Goal: Use online tool/utility: Utilize a website feature to perform a specific function

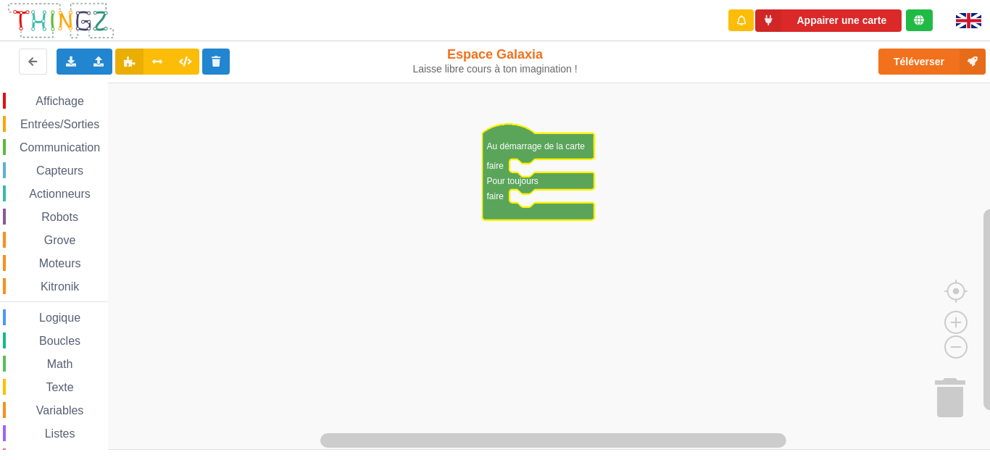
click at [38, 148] on span "Communication" at bounding box center [59, 147] width 85 height 12
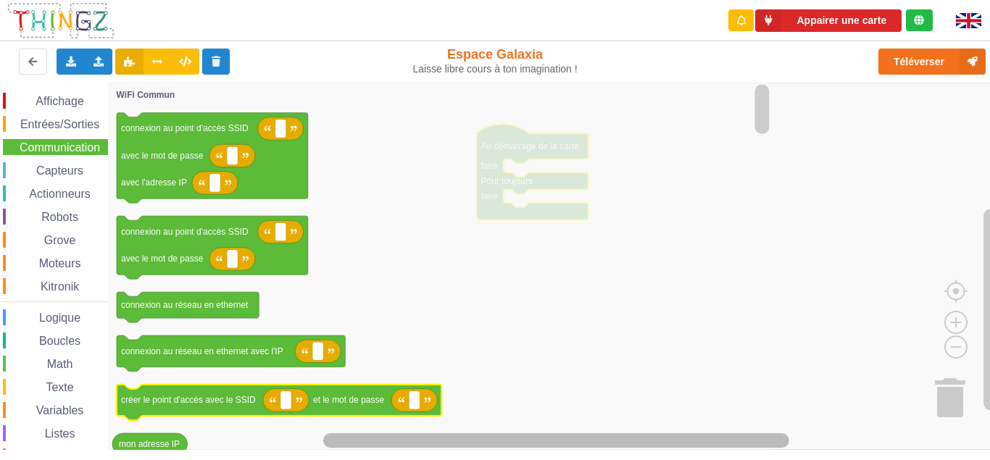
click at [395, 410] on div "Affichage Entrées/Sorties Communication Capteurs Actionneurs Robots Grove Moteu…" at bounding box center [500, 267] width 1000 height 368
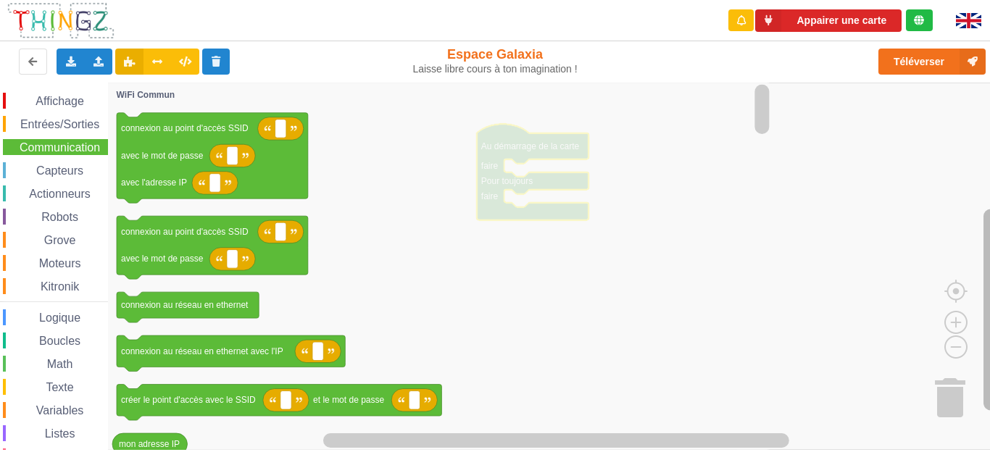
click at [987, 292] on g "Espace de travail de Blocky" at bounding box center [991, 257] width 18 height 349
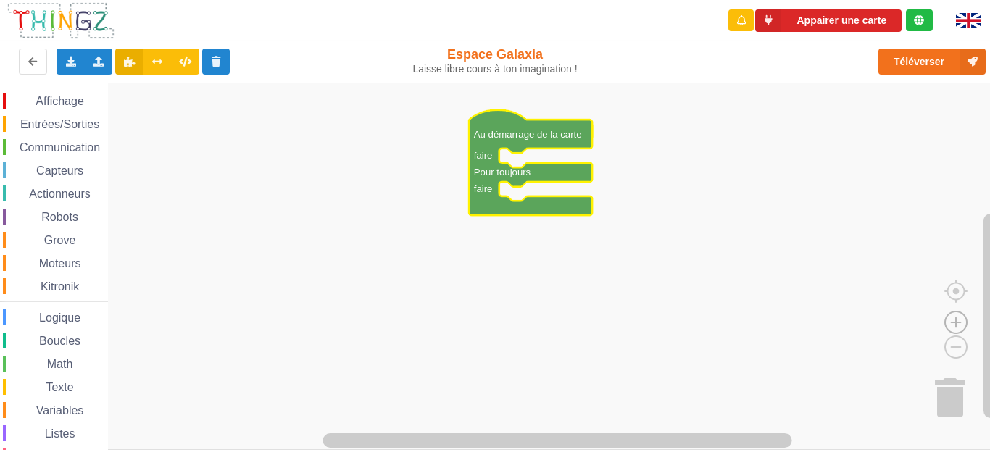
click at [951, 319] on image "Espace de travail de Blocky" at bounding box center [956, 289] width 70 height 90
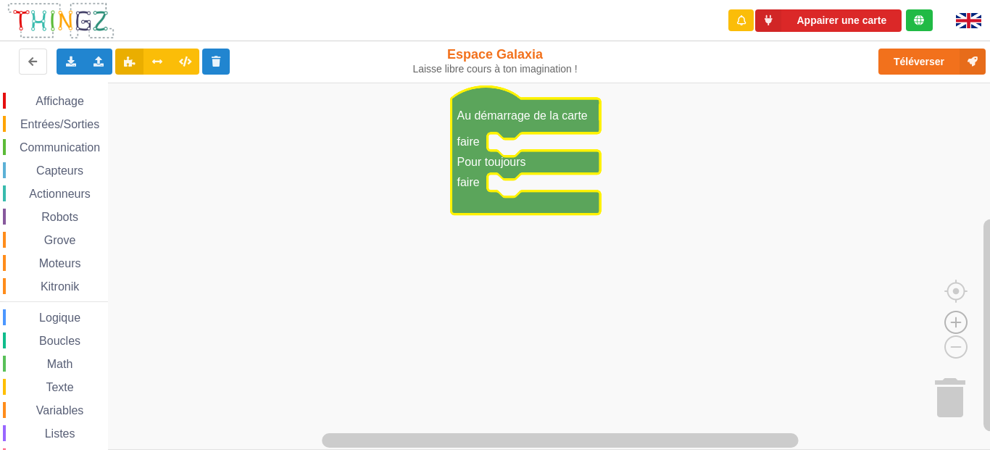
click at [951, 319] on image "Espace de travail de Blocky" at bounding box center [956, 289] width 70 height 90
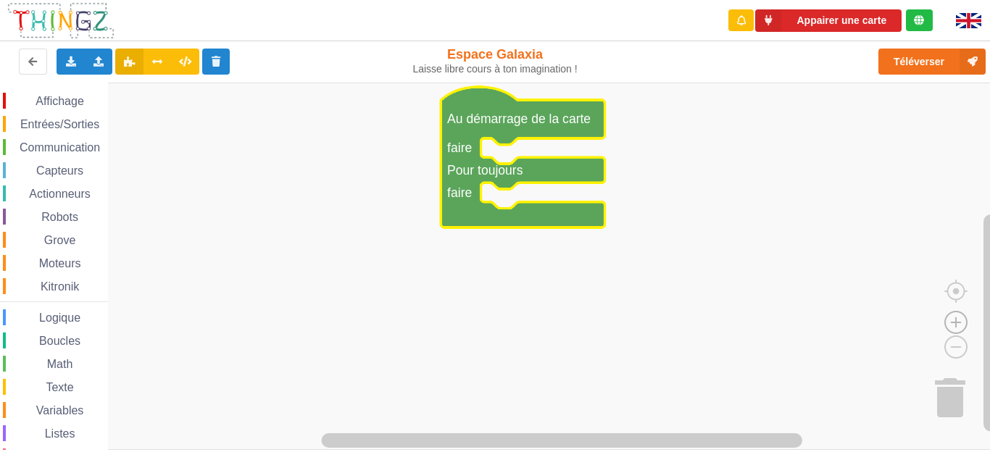
click at [951, 319] on image "Espace de travail de Blocky" at bounding box center [956, 289] width 70 height 90
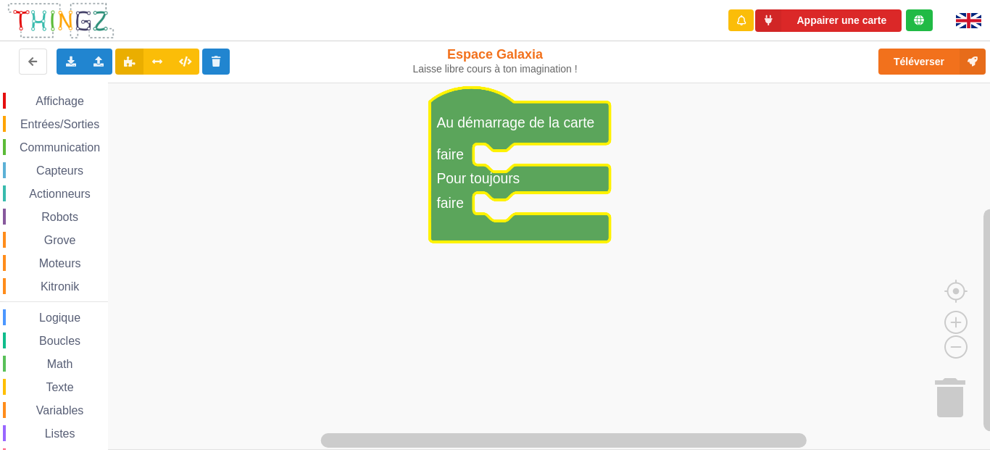
click at [67, 146] on span "Communication" at bounding box center [59, 147] width 85 height 12
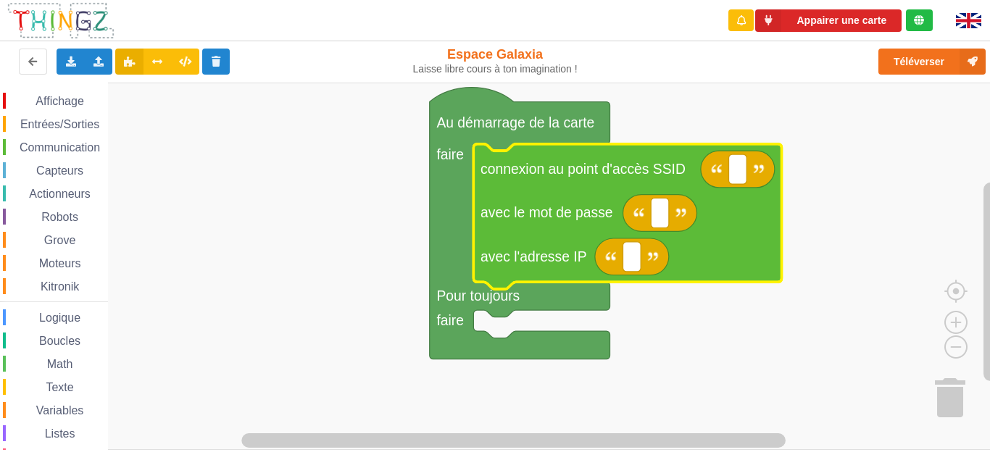
click at [70, 148] on span "Communication" at bounding box center [59, 147] width 85 height 12
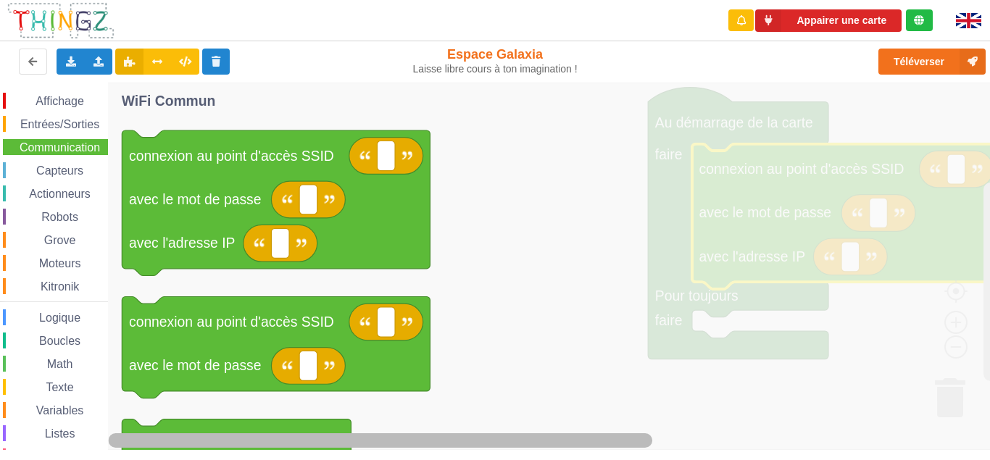
click at [502, 323] on div "Affichage Entrées/Sorties Communication Capteurs Actionneurs Robots Grove Moteu…" at bounding box center [500, 267] width 1000 height 368
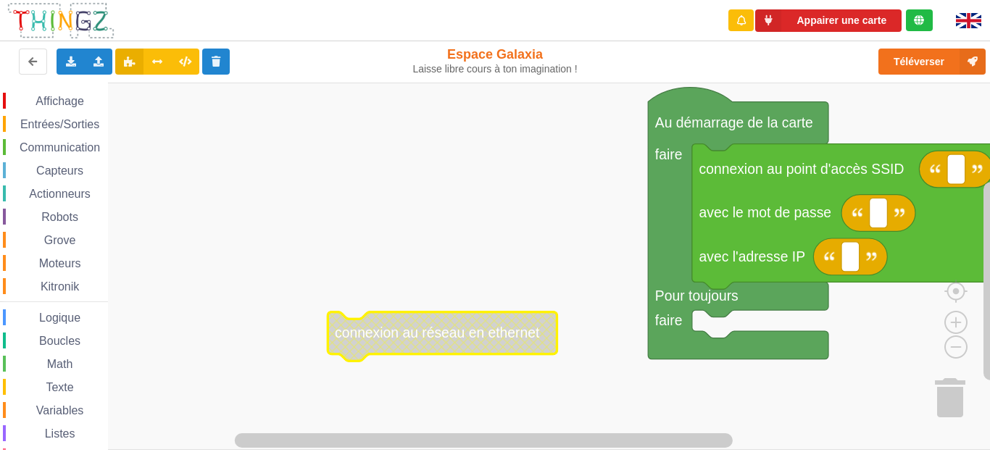
click at [387, 352] on icon "Espace de travail de Blocky" at bounding box center [442, 336] width 229 height 49
click at [395, 338] on text "connexion au réseau en ethernet" at bounding box center [437, 333] width 205 height 15
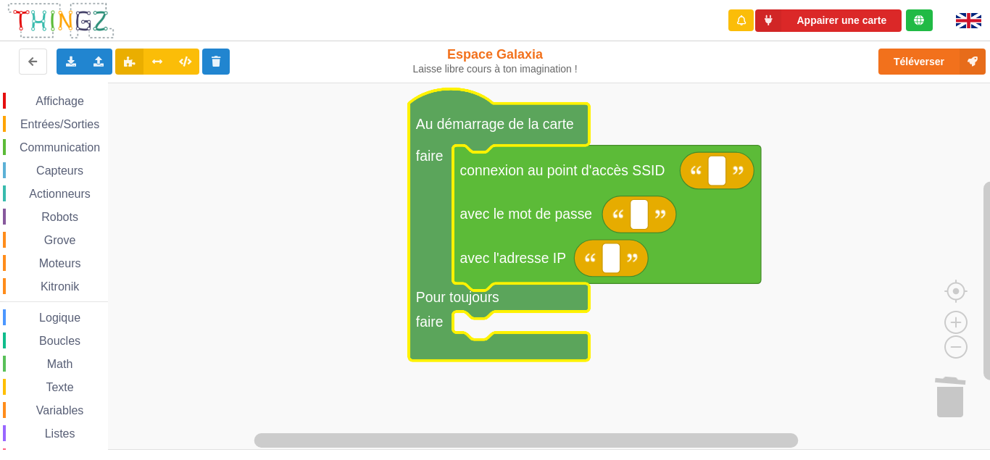
click at [43, 268] on span "Moteurs" at bounding box center [60, 263] width 46 height 12
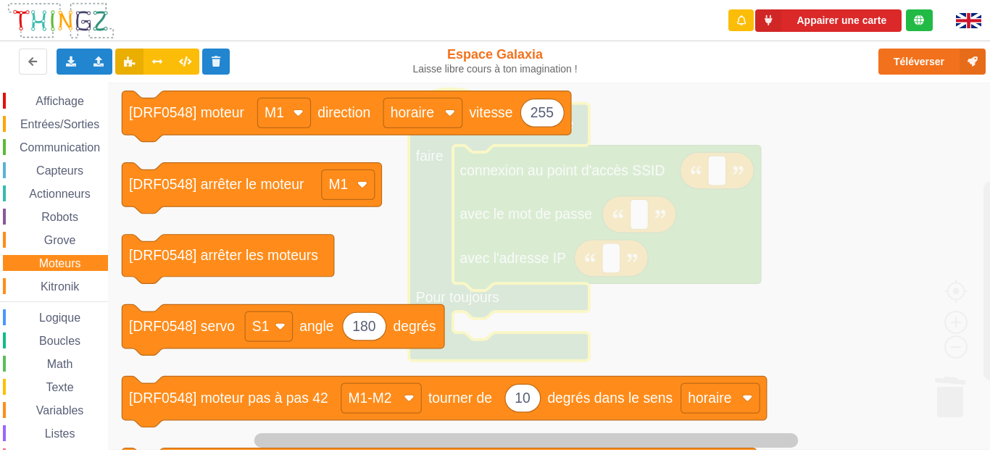
click at [45, 238] on span "Grove" at bounding box center [60, 240] width 36 height 12
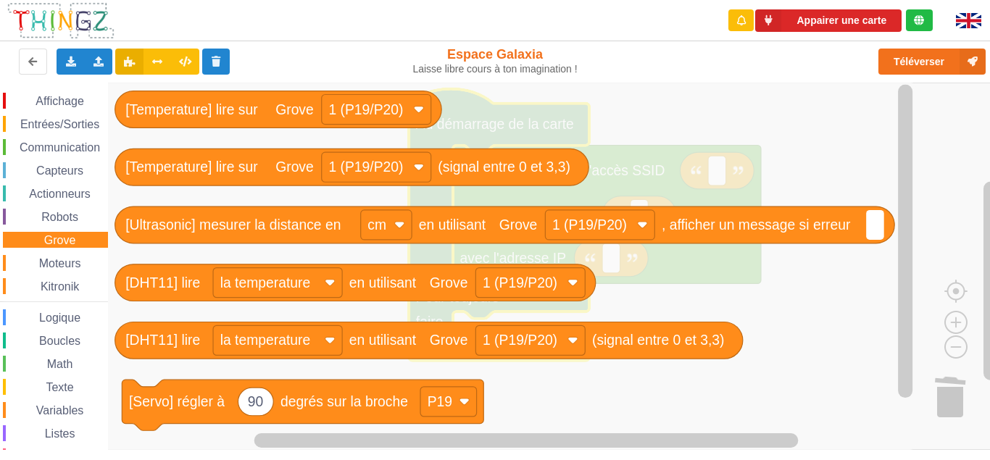
click at [49, 212] on div "Robots" at bounding box center [55, 217] width 105 height 16
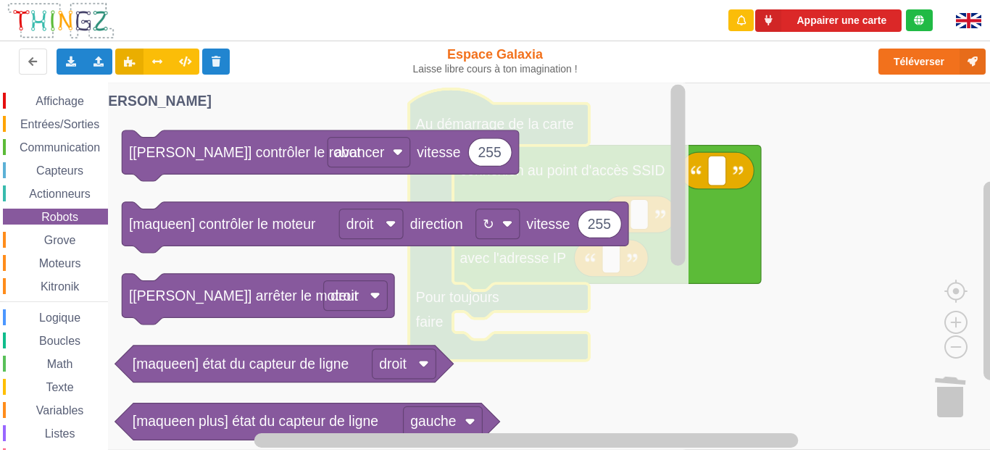
click at [52, 183] on div "Affichage Entrées/Sorties Communication Capteurs Actionneurs Robots Grove Moteu…" at bounding box center [54, 298] width 108 height 411
click at [54, 172] on span "Capteurs" at bounding box center [59, 171] width 51 height 12
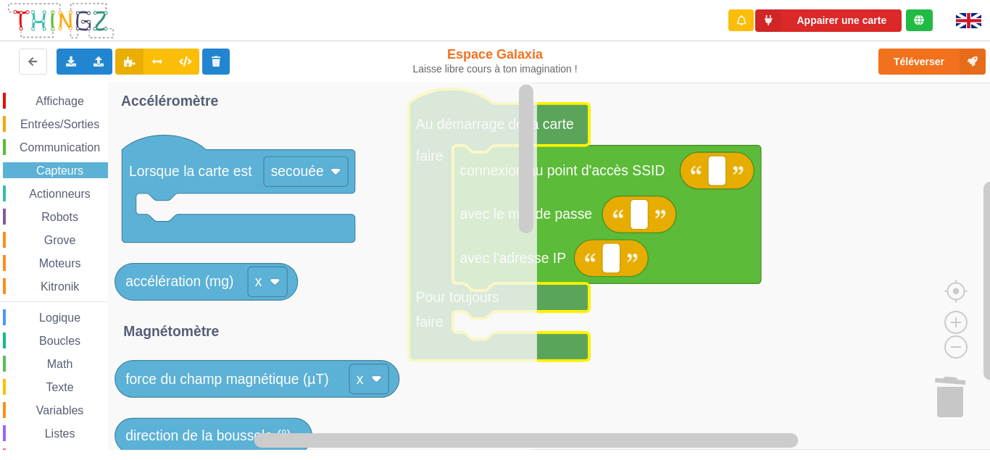
click at [51, 194] on span "Actionneurs" at bounding box center [60, 194] width 66 height 12
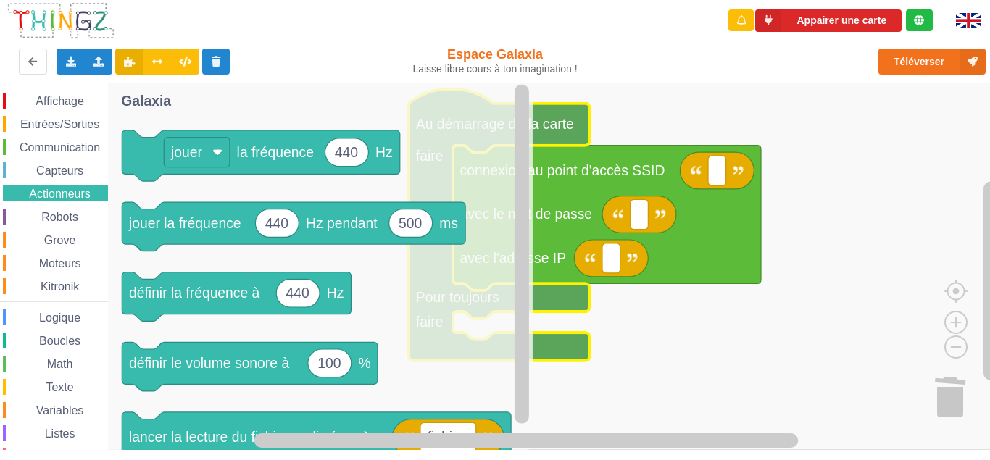
click at [54, 149] on span "Communication" at bounding box center [59, 147] width 85 height 12
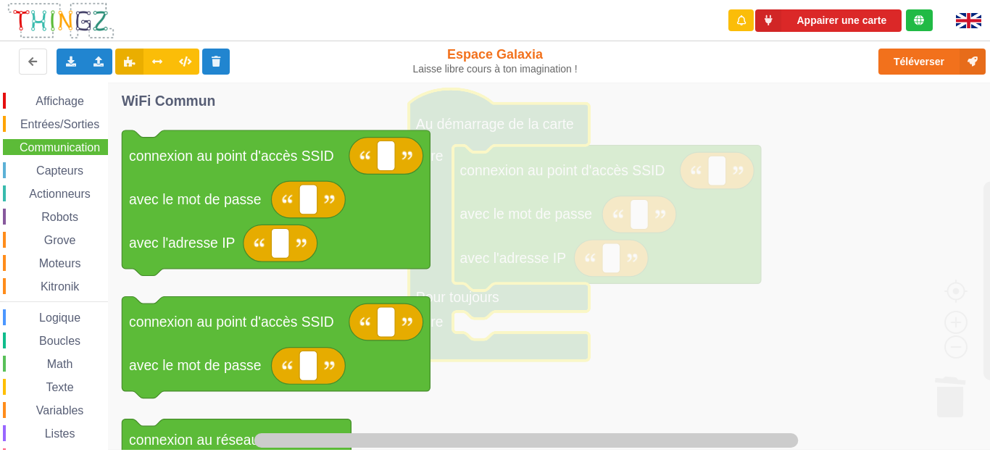
click at [56, 128] on span "Entrées/Sorties" at bounding box center [59, 124] width 83 height 12
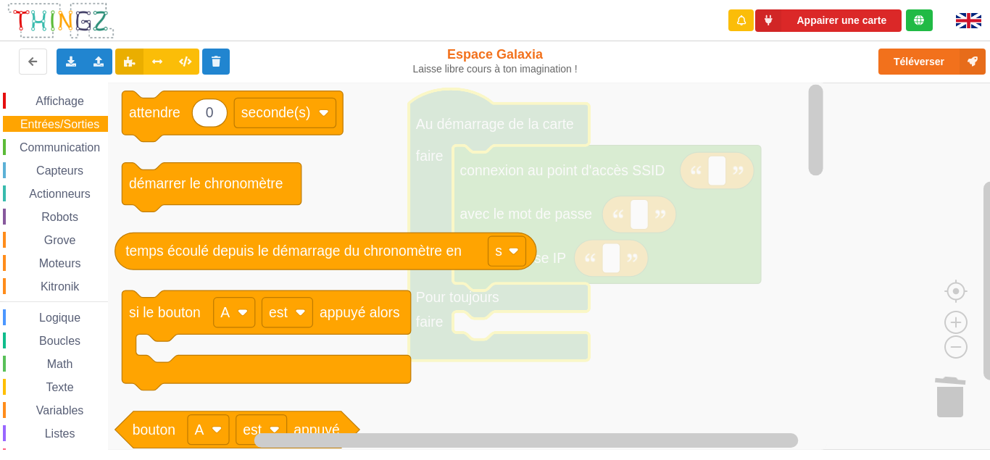
click at [64, 99] on span "Affichage" at bounding box center [59, 101] width 52 height 12
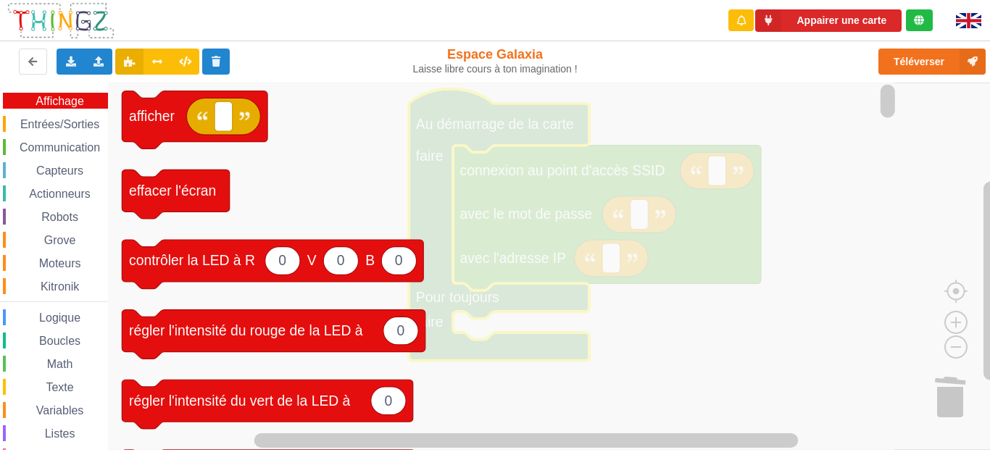
click at [49, 291] on span "Kitronik" at bounding box center [59, 287] width 43 height 12
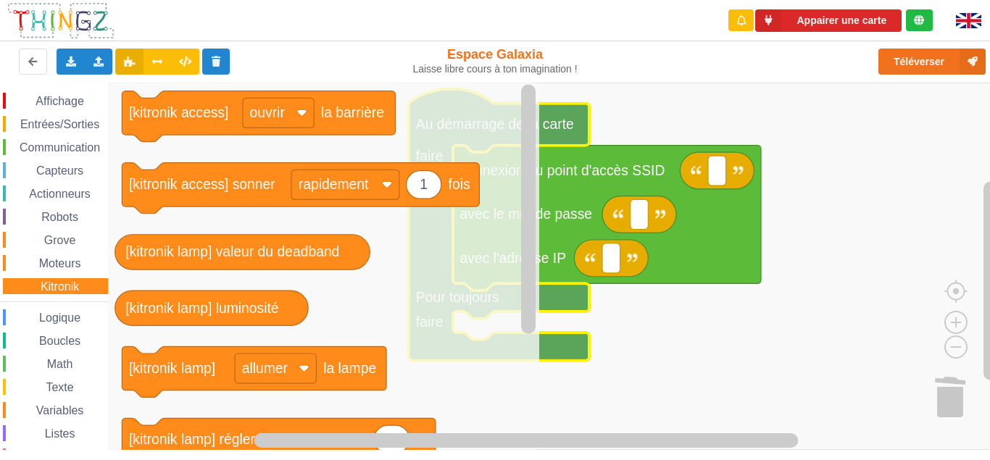
click at [56, 267] on span "Moteurs" at bounding box center [60, 263] width 46 height 12
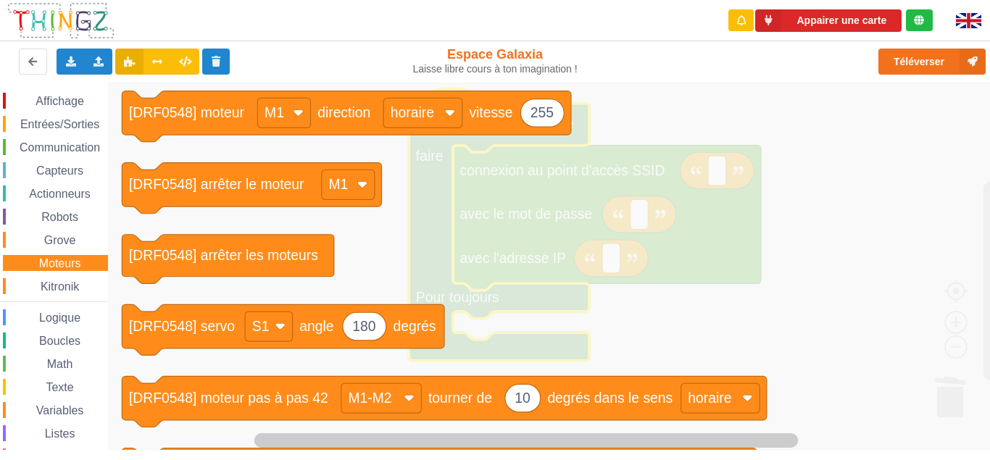
click at [43, 321] on span "Logique" at bounding box center [60, 318] width 46 height 12
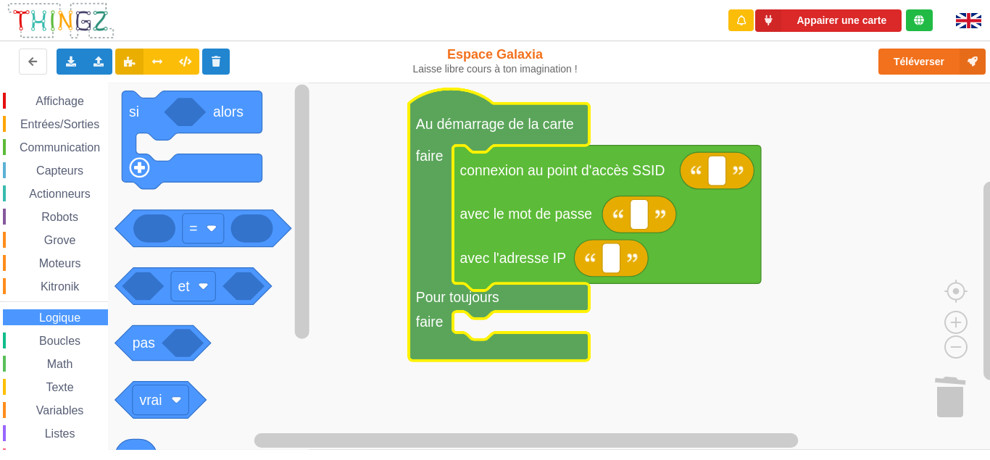
click at [43, 343] on span "Boucles" at bounding box center [60, 341] width 46 height 12
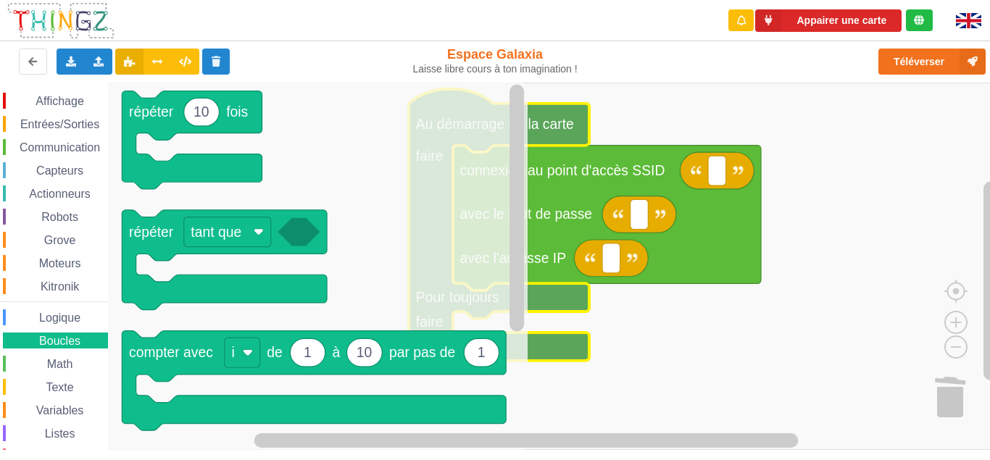
click at [43, 365] on span "Espace de travail de Blocky" at bounding box center [39, 365] width 12 height 12
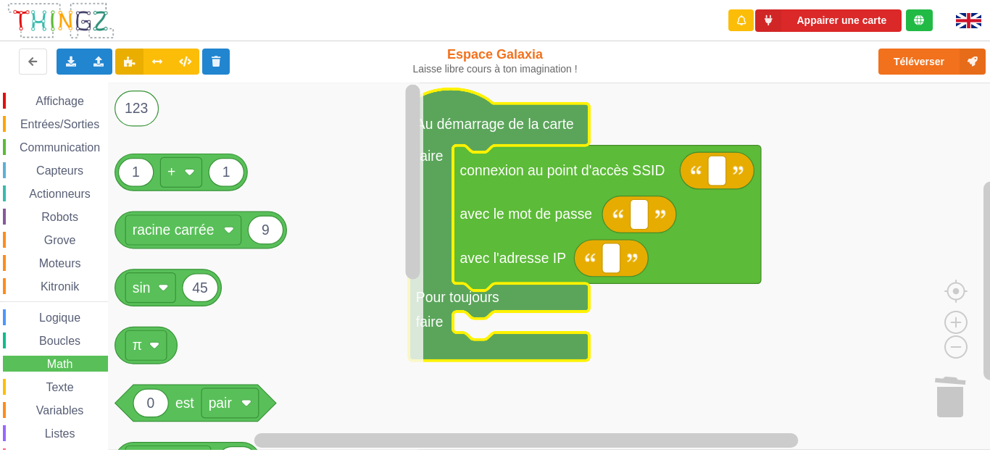
click at [44, 381] on div "Texte" at bounding box center [55, 387] width 105 height 16
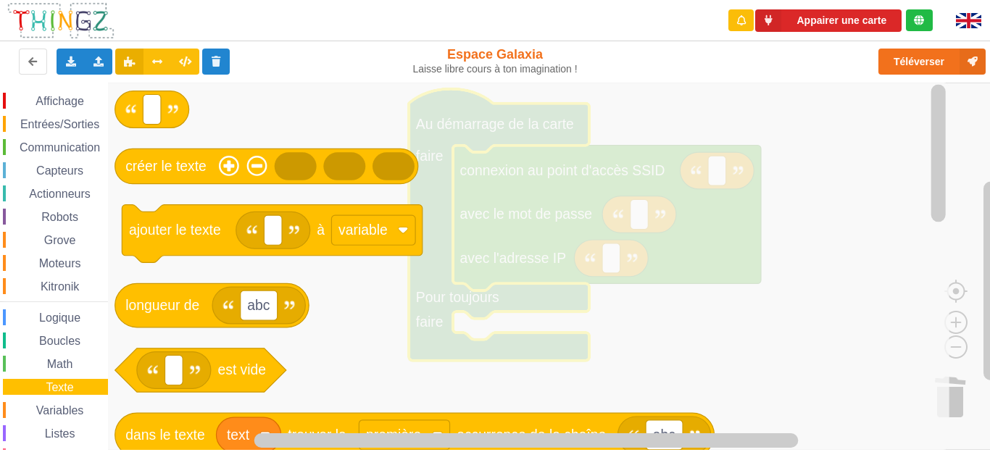
click at [46, 400] on div "Affichage Entrées/Sorties Communication Capteurs Actionneurs Robots Grove Moteu…" at bounding box center [54, 298] width 108 height 411
click at [46, 414] on span "Variables" at bounding box center [60, 411] width 52 height 12
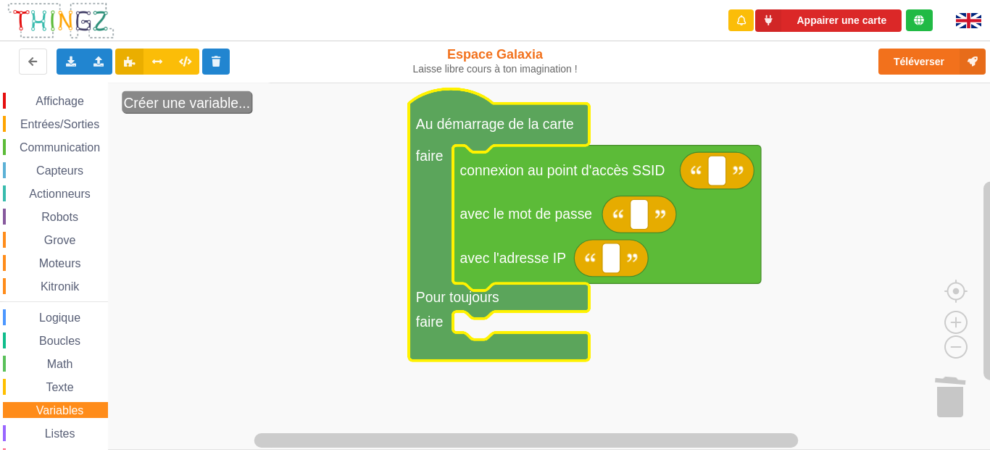
click at [49, 444] on div "Affichage Entrées/Sorties Communication Capteurs Actionneurs Robots Grove Moteu…" at bounding box center [54, 298] width 108 height 411
click at [51, 439] on span "Listes" at bounding box center [60, 434] width 35 height 12
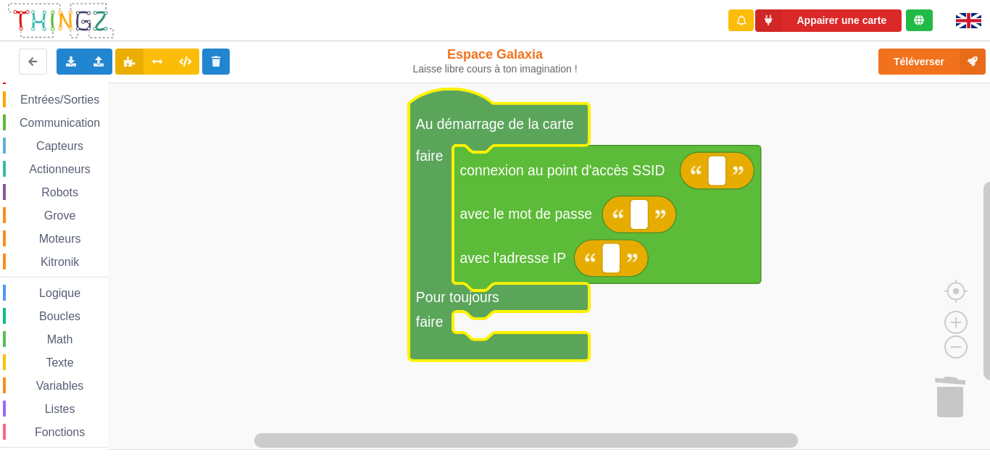
scroll to position [60, 0]
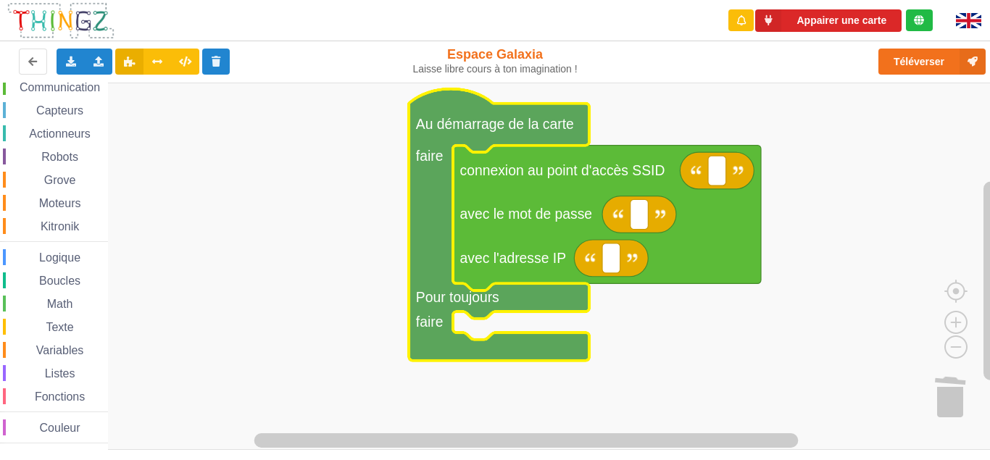
click at [57, 397] on span "Fonctions" at bounding box center [60, 397] width 54 height 12
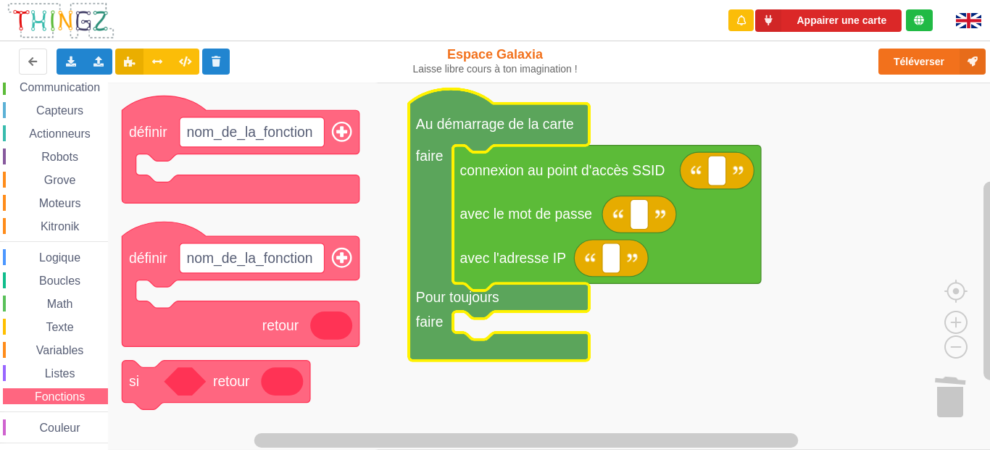
click at [55, 429] on span "Couleur" at bounding box center [60, 428] width 45 height 12
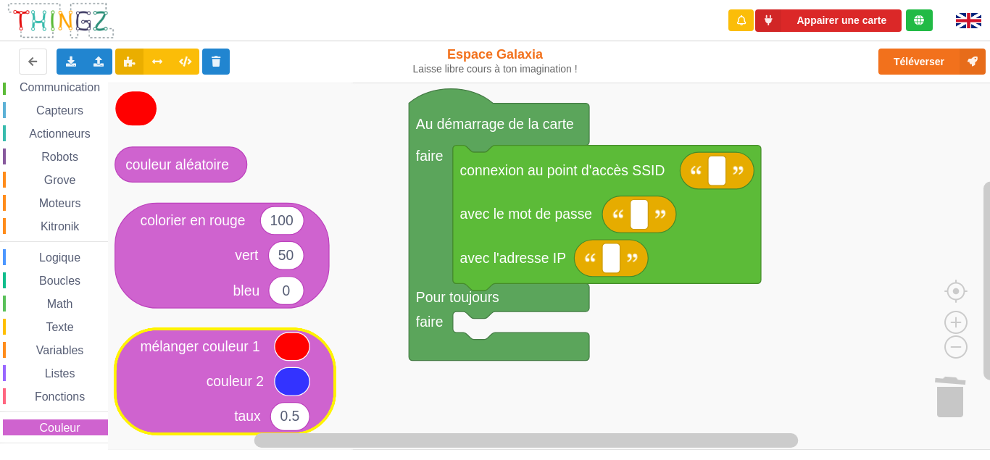
click at [281, 349] on icon "Espace de travail de Blocky" at bounding box center [292, 347] width 35 height 28
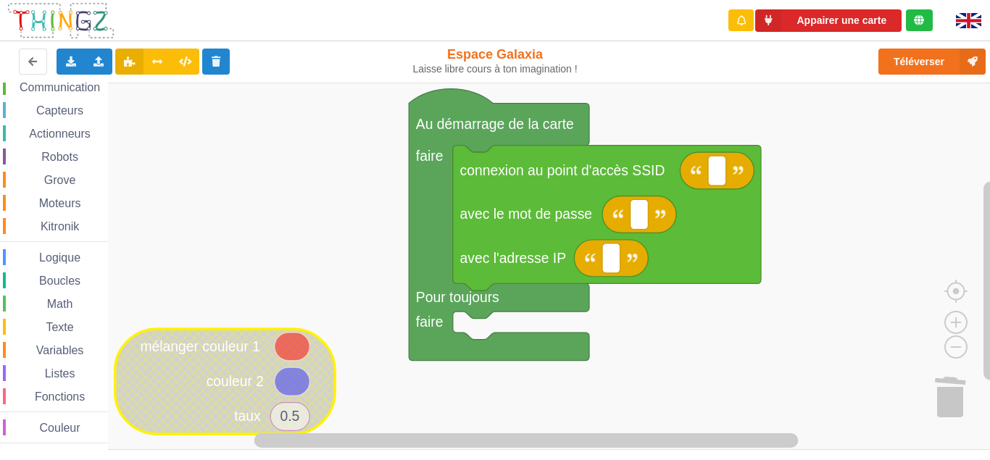
click at [282, 350] on icon "Espace de travail de Blocky" at bounding box center [292, 347] width 35 height 28
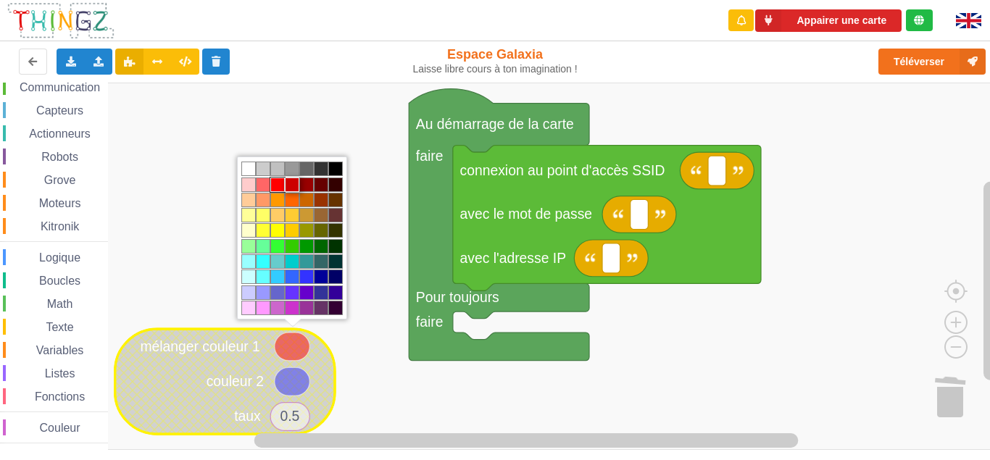
click at [292, 183] on td "#cc0000" at bounding box center [292, 185] width 14 height 14
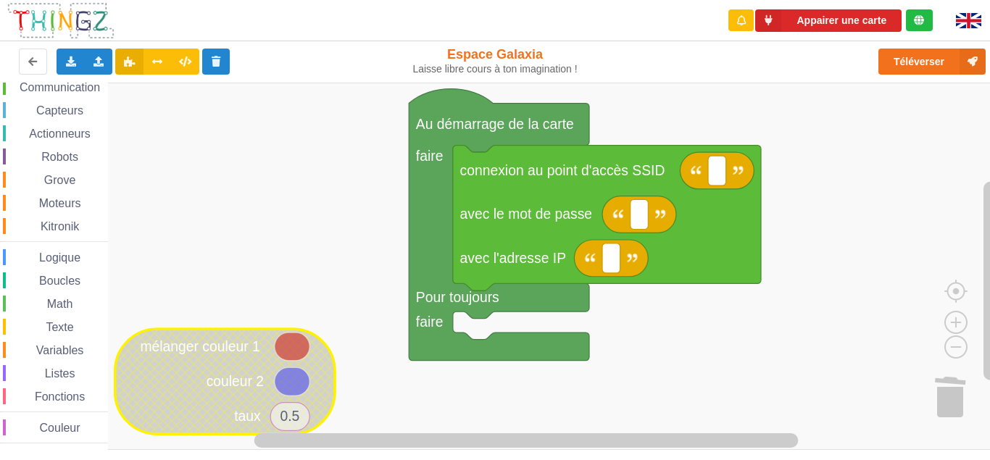
click at [286, 388] on icon "Espace de travail de Blocky" at bounding box center [292, 382] width 35 height 28
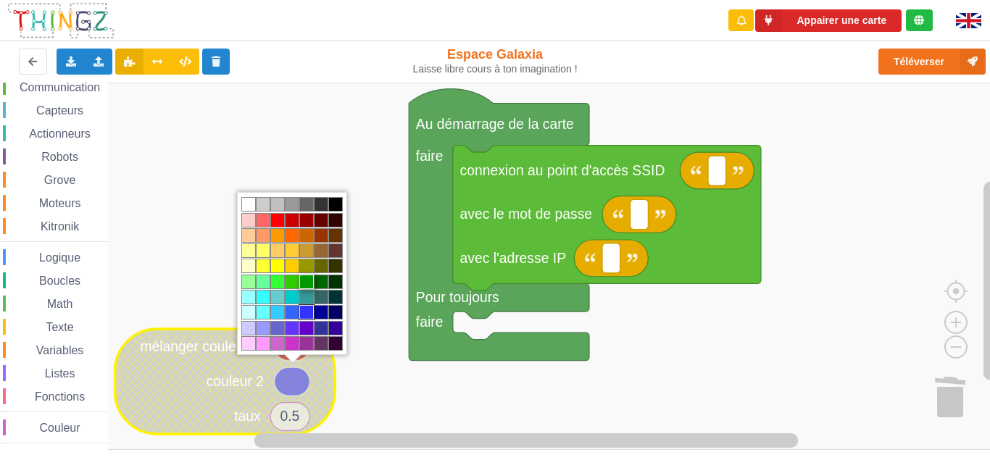
click at [302, 283] on td "#009900" at bounding box center [306, 282] width 14 height 14
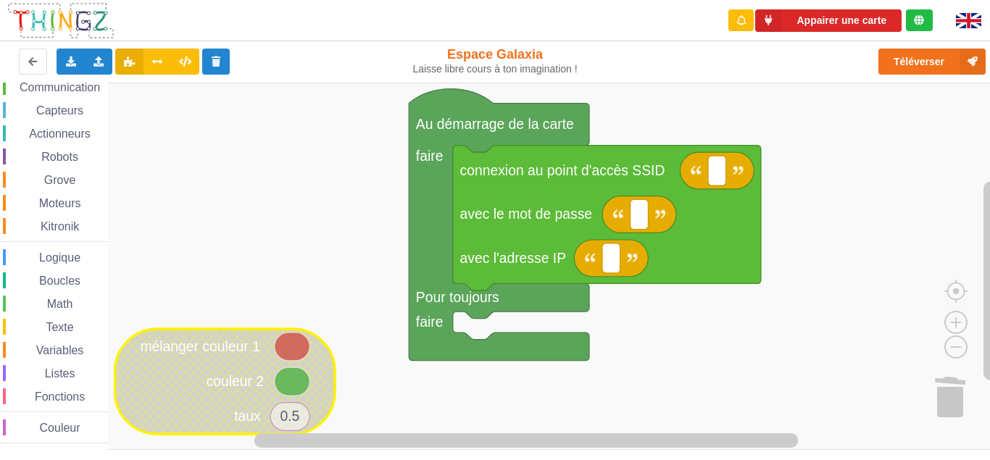
click at [286, 384] on icon "Espace de travail de Blocky" at bounding box center [292, 382] width 35 height 28
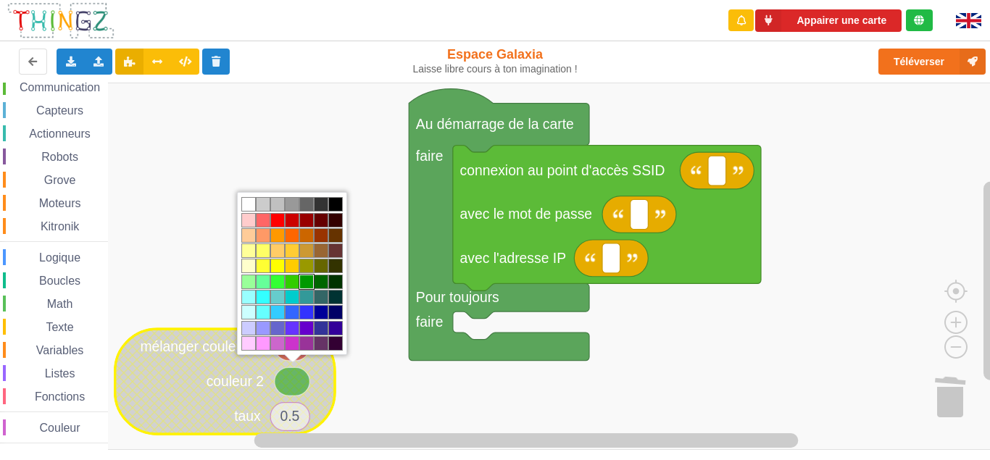
click at [244, 204] on td "#ffffff" at bounding box center [248, 204] width 14 height 14
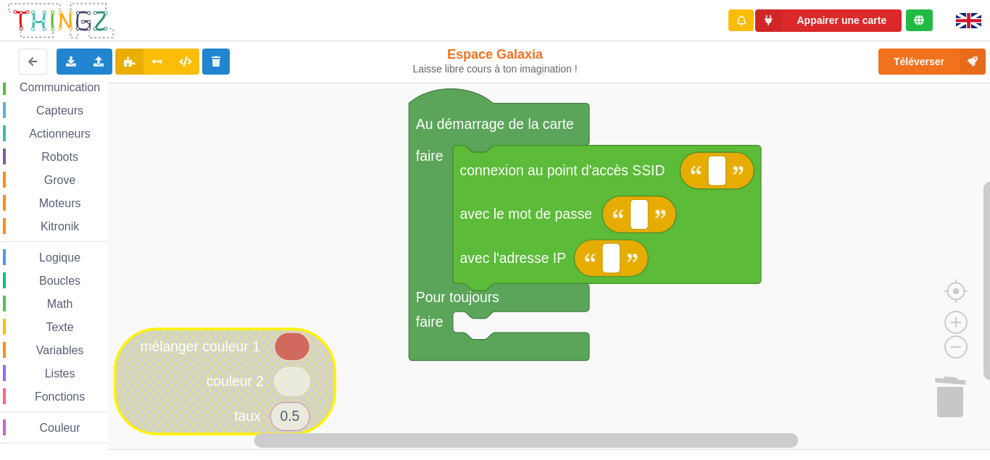
click at [287, 358] on icon "Espace de travail de Blocky" at bounding box center [292, 347] width 35 height 28
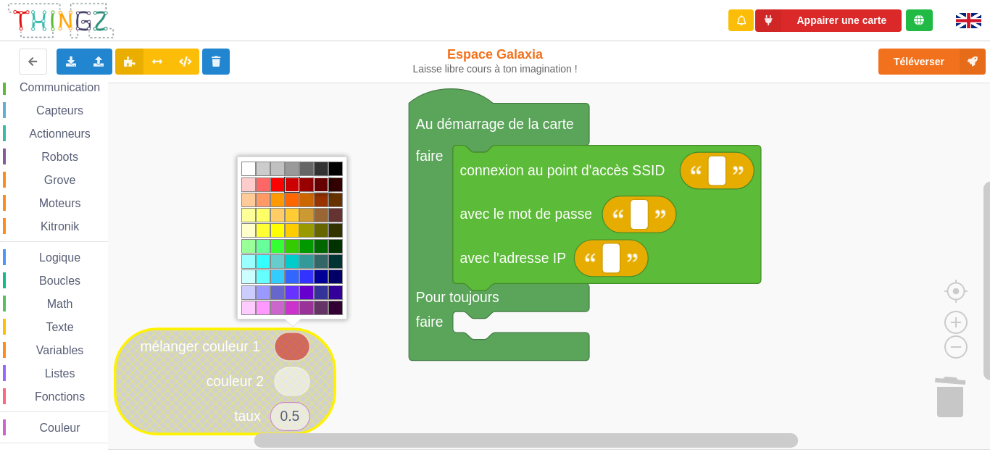
click at [320, 186] on td "#660000" at bounding box center [321, 185] width 14 height 14
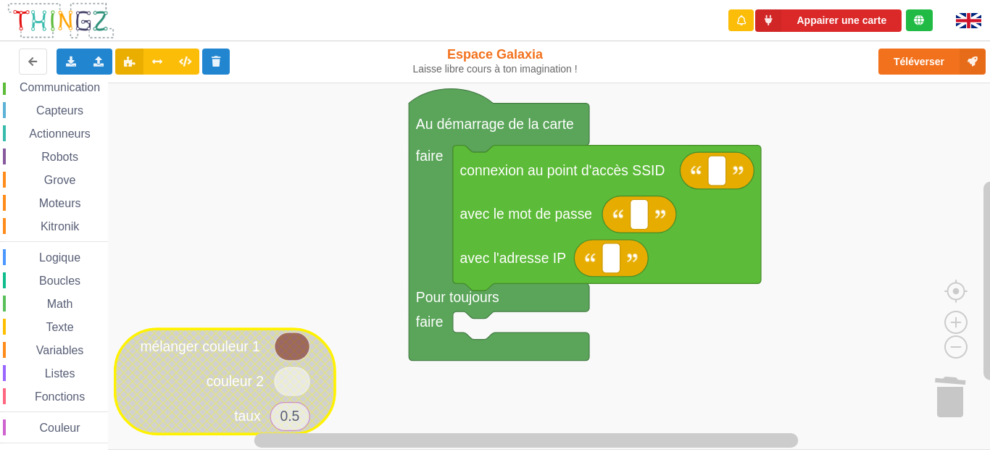
click at [281, 342] on icon "Espace de travail de Blocky" at bounding box center [292, 347] width 35 height 28
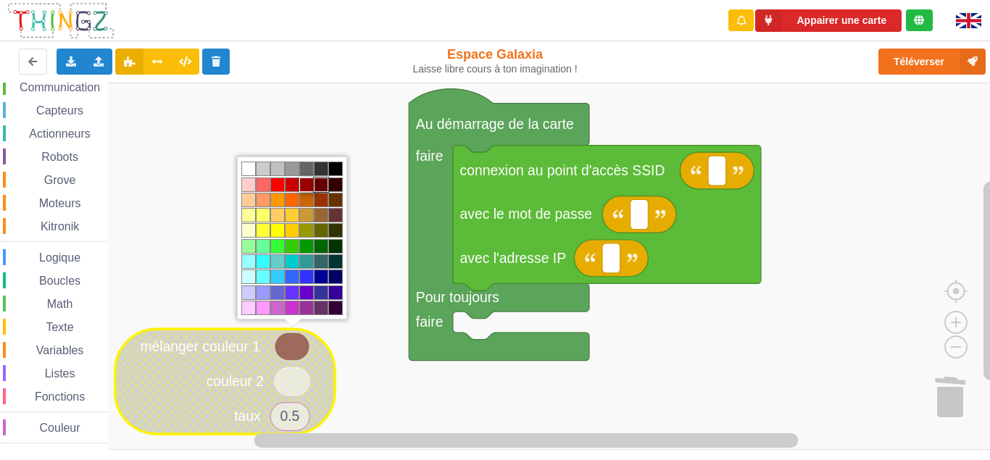
click at [302, 186] on td "#990000" at bounding box center [306, 185] width 14 height 14
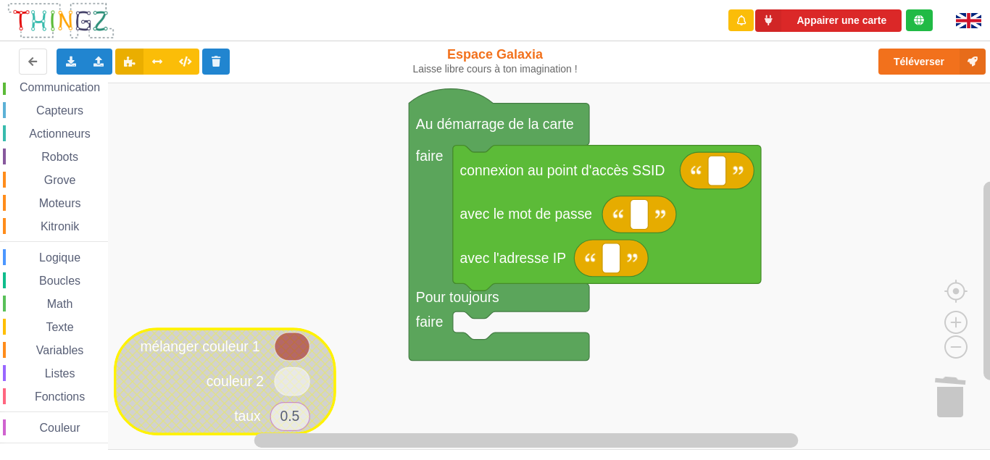
click at [292, 410] on text "0.5" at bounding box center [290, 416] width 20 height 15
click at [292, 425] on input "0.5" at bounding box center [290, 416] width 40 height 29
click at [301, 414] on input "0.5" at bounding box center [290, 416] width 40 height 29
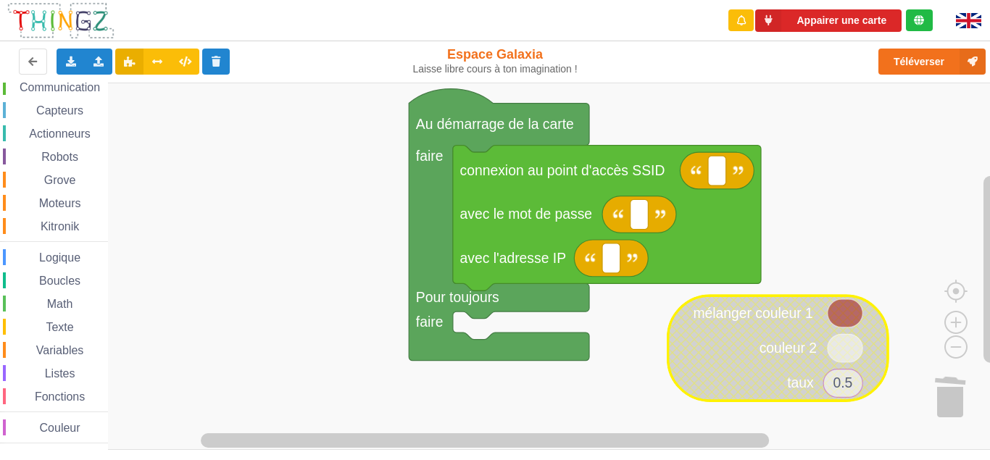
click at [849, 397] on icon "Espace de travail de Blocky" at bounding box center [843, 384] width 39 height 28
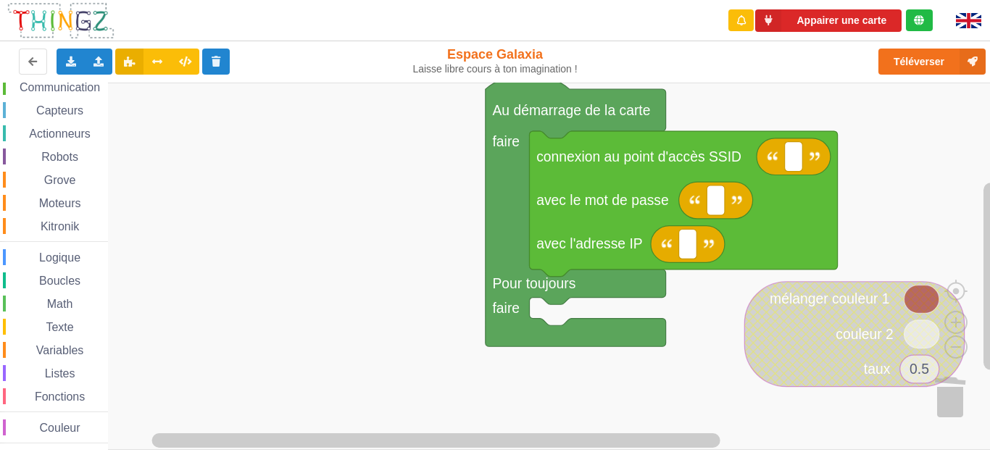
click at [775, 231] on div "Affichage Entrées/Sorties Communication Capteurs Actionneurs Robots Grove Moteu…" at bounding box center [500, 267] width 1000 height 368
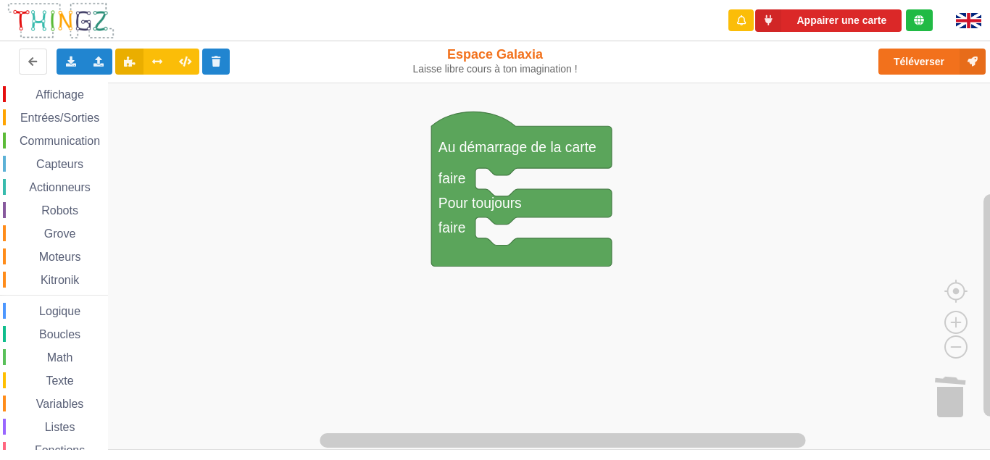
scroll to position [0, 0]
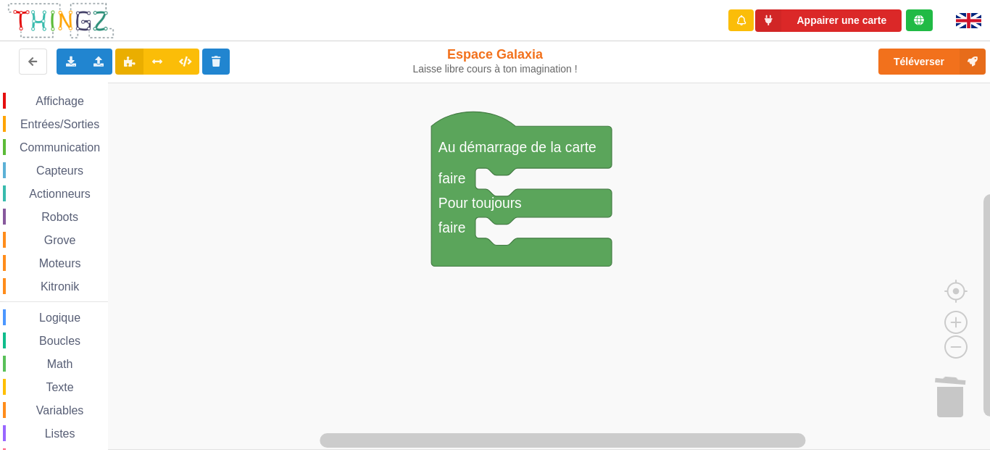
click at [56, 146] on span "Communication" at bounding box center [59, 147] width 85 height 12
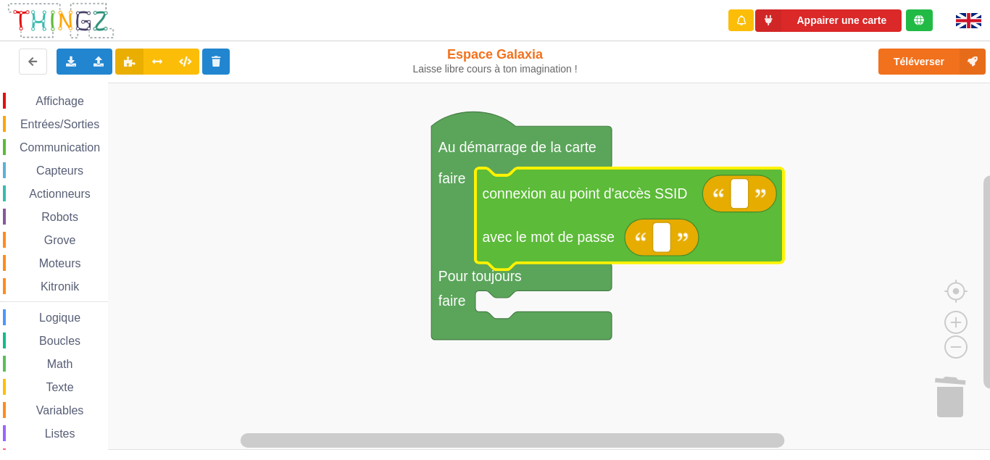
drag, startPoint x: 50, startPoint y: 208, endPoint x: 46, endPoint y: 239, distance: 30.7
click at [46, 239] on div "Affichage Entrées/Sorties Communication Capteurs Actionneurs Robots Grove Moteu…" at bounding box center [54, 298] width 108 height 411
drag, startPoint x: 46, startPoint y: 239, endPoint x: 26, endPoint y: 313, distance: 77.4
click at [26, 313] on div "Affichage Entrées/Sorties Communication Capteurs Actionneurs Robots Grove Moteu…" at bounding box center [54, 298] width 108 height 411
click at [736, 199] on rect "Espace de travail de Blocky" at bounding box center [740, 194] width 18 height 30
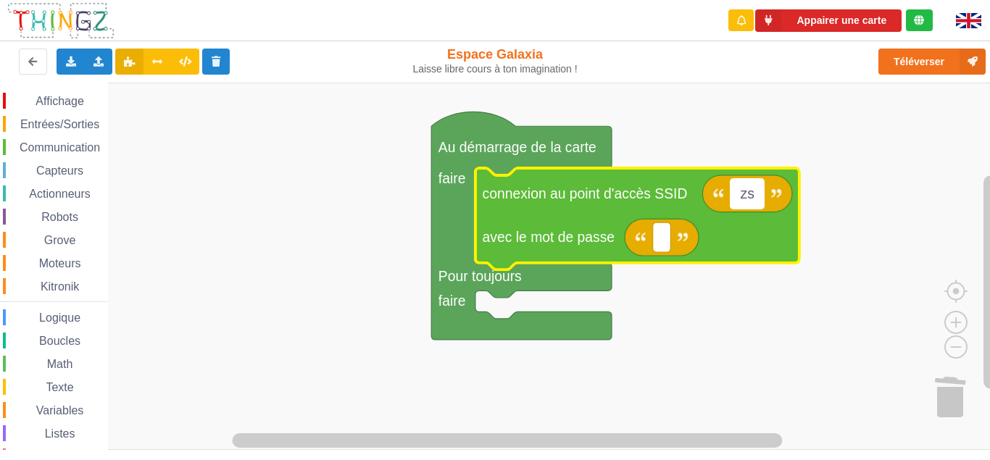
type input "z"
click at [405, 217] on rect "Espace de travail de Blocky" at bounding box center [500, 267] width 1000 height 368
